Goal: Task Accomplishment & Management: Manage account settings

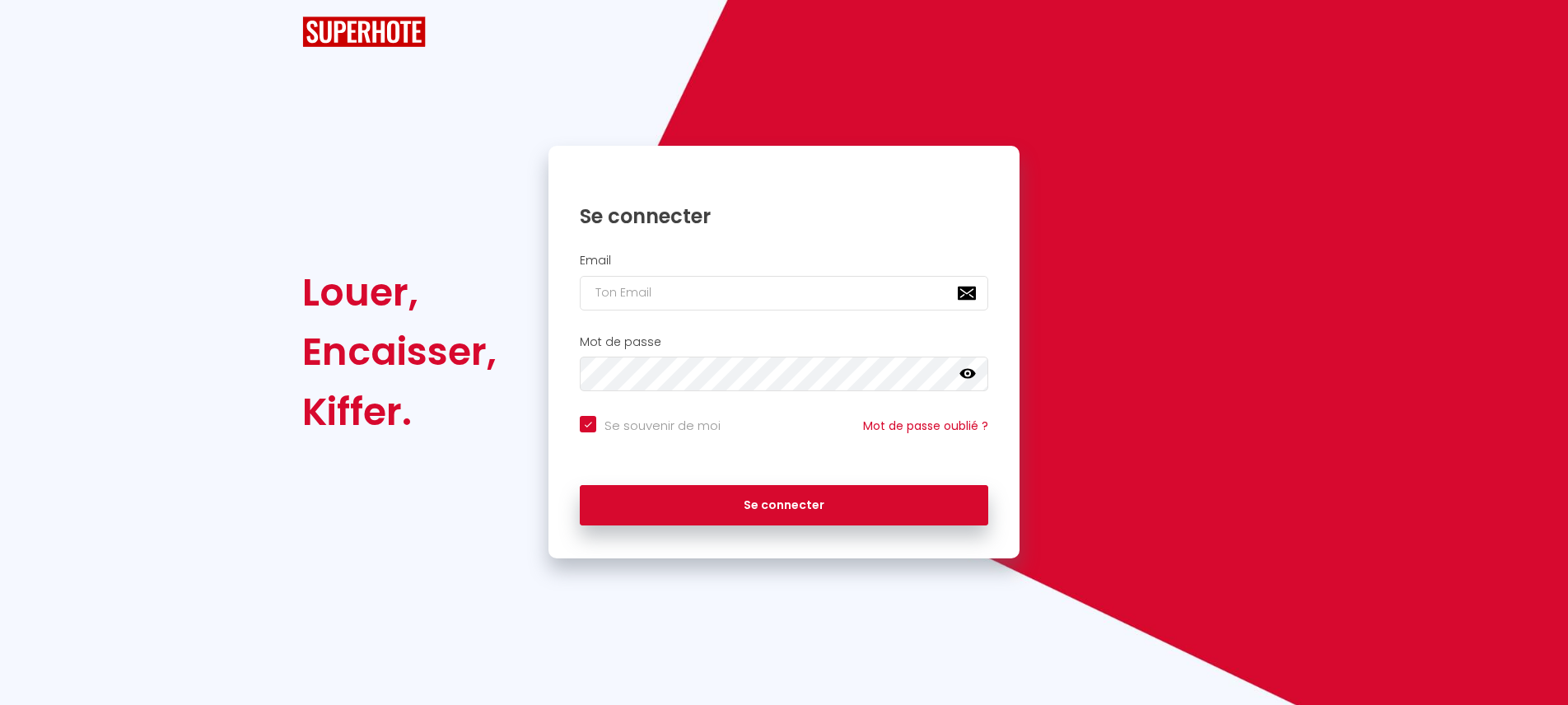
checkbox input "true"
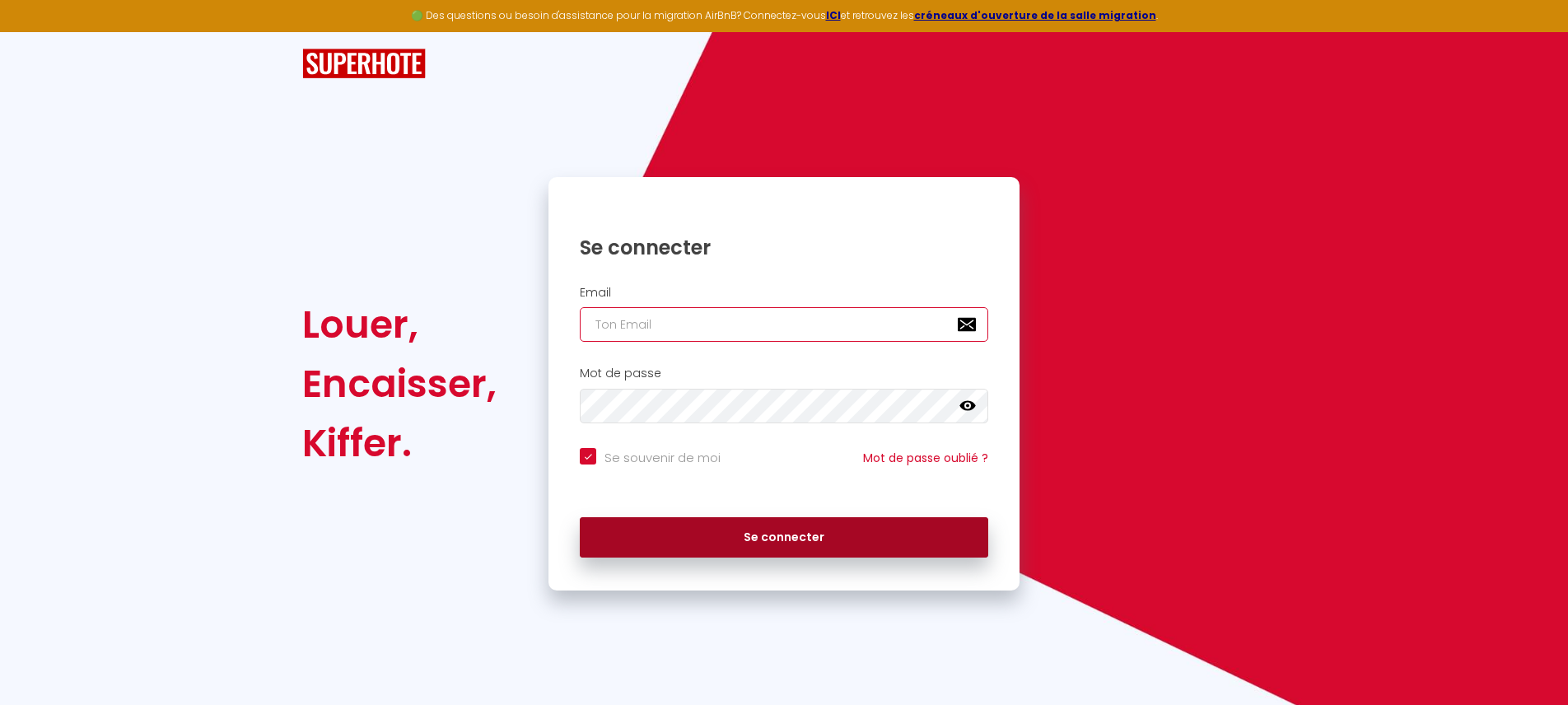
type input "[EMAIL_ADDRESS][DOMAIN_NAME]"
click at [773, 539] on button "Se connecter" at bounding box center [784, 537] width 408 height 41
checkbox input "true"
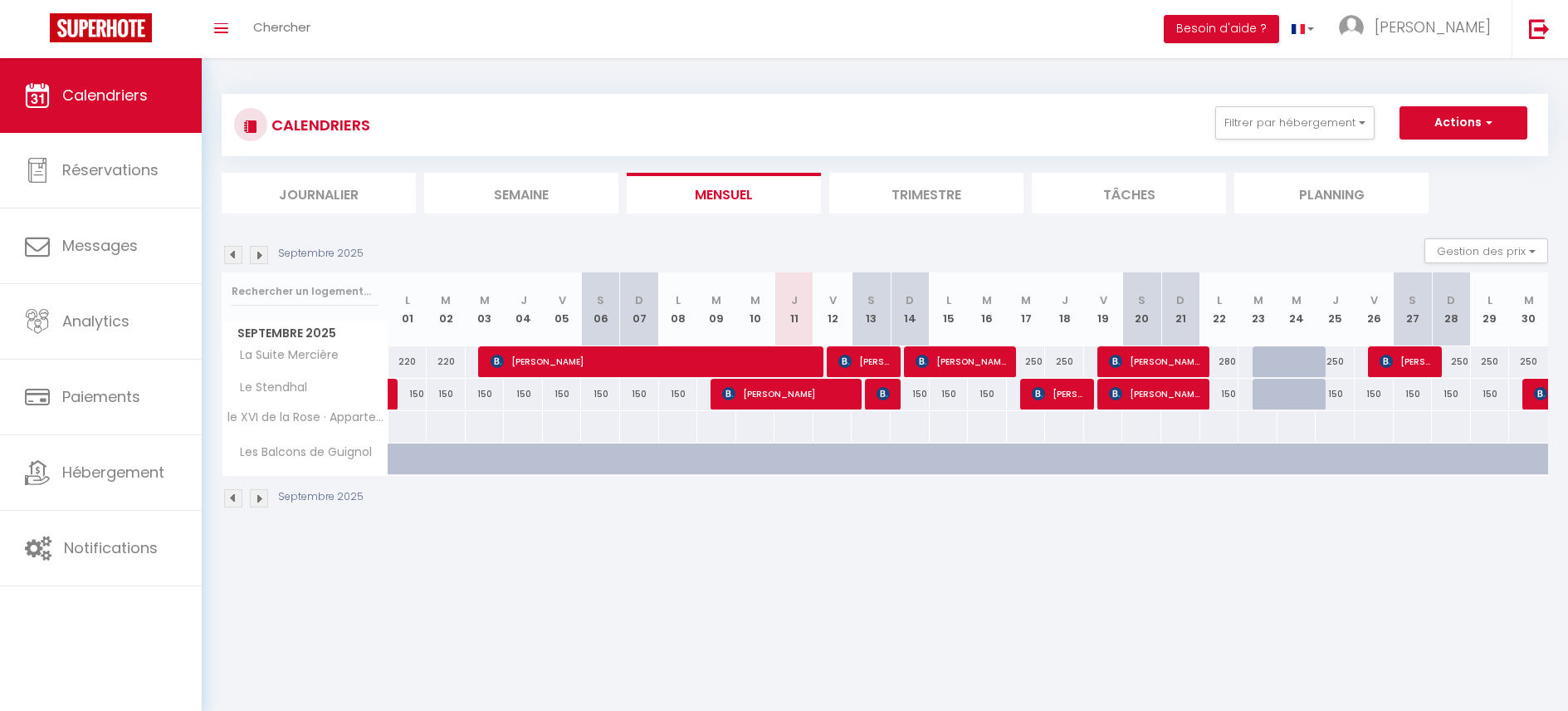
click at [263, 256] on img at bounding box center [258, 255] width 18 height 18
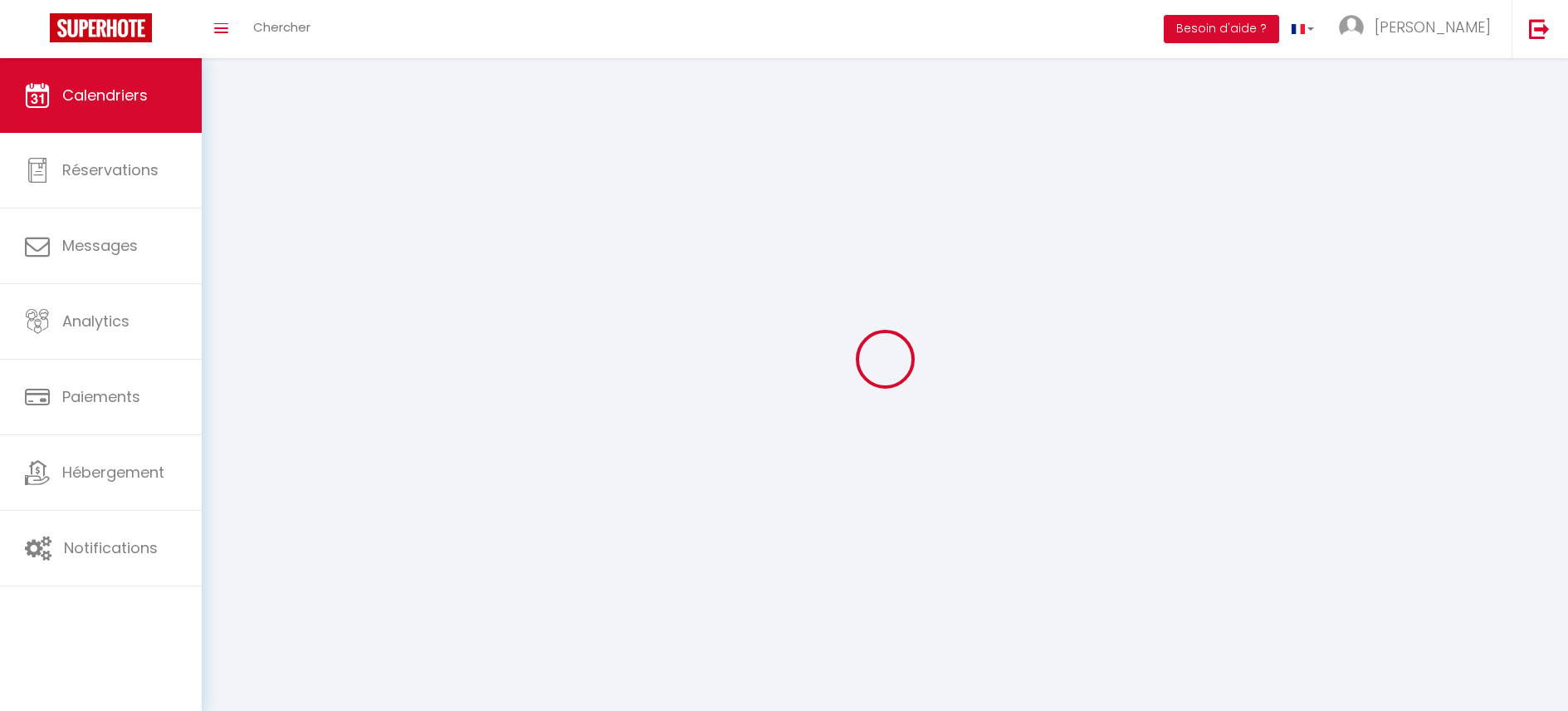
select select
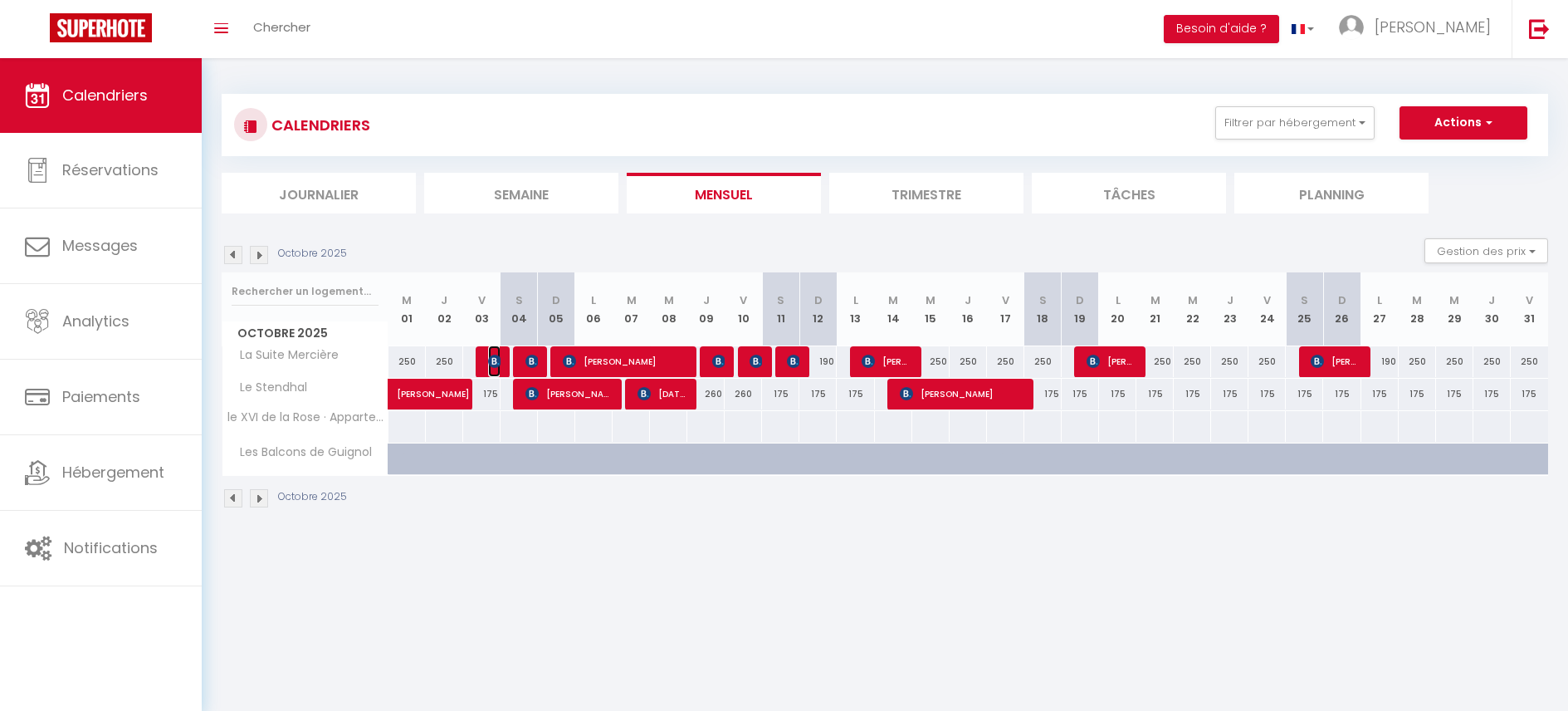
click at [492, 365] on img at bounding box center [494, 361] width 13 height 13
select select "OK"
select select "KO"
select select "0"
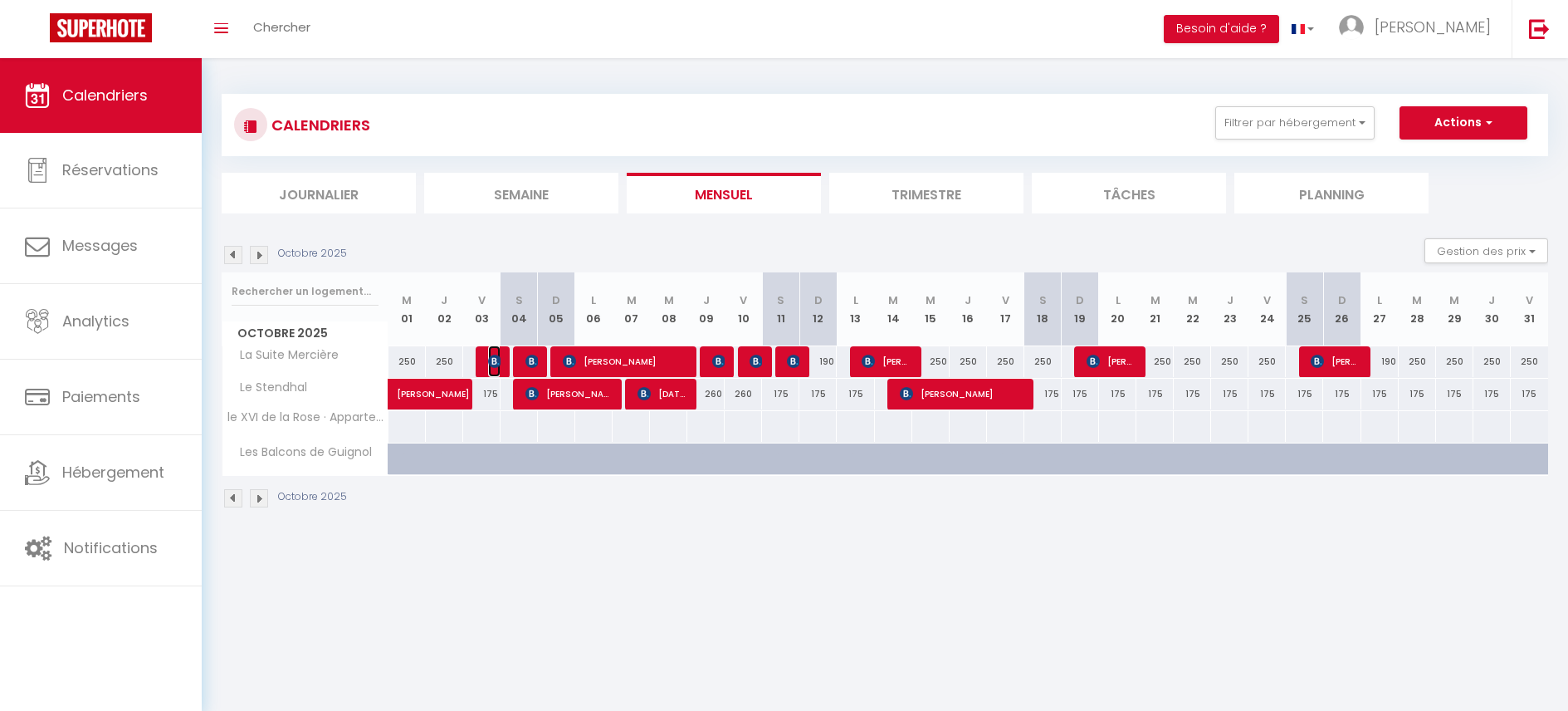
select select "1"
select select
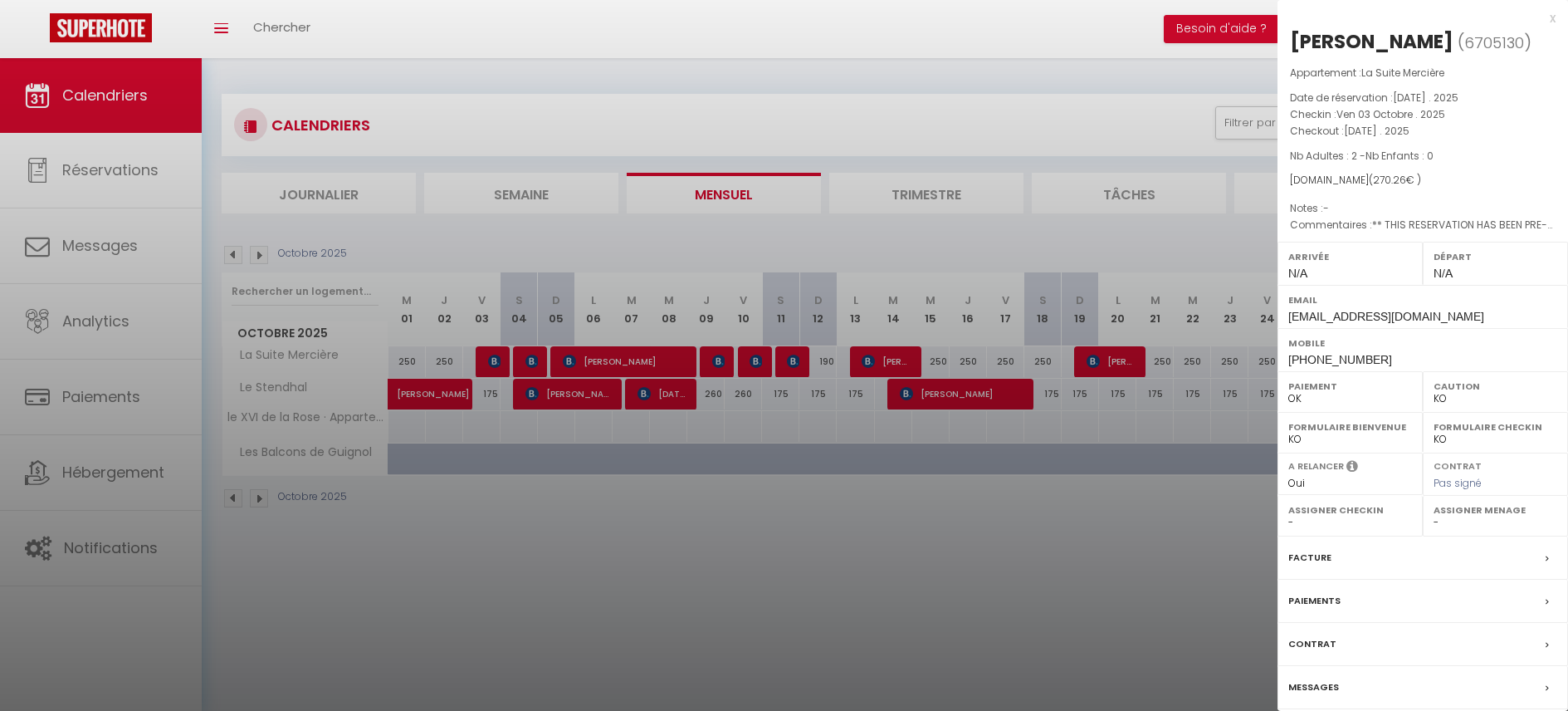
click at [1552, 20] on div "x" at bounding box center [1417, 18] width 278 height 20
